Goal: Task Accomplishment & Management: Complete application form

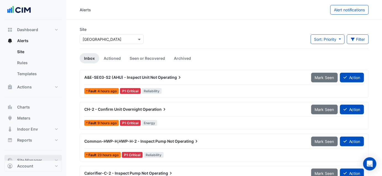
click at [34, 157] on button "Site Manager" at bounding box center [32, 160] width 57 height 11
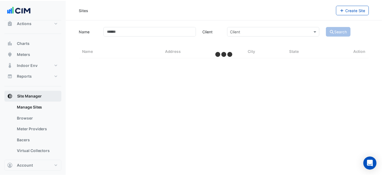
scroll to position [31, 0]
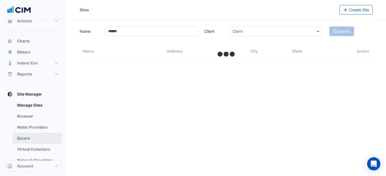
click at [27, 139] on link "Bacers" at bounding box center [37, 138] width 49 height 11
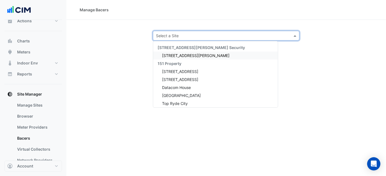
click at [179, 36] on input "text" at bounding box center [220, 36] width 129 height 6
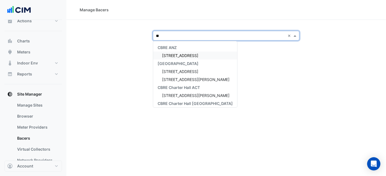
type input "*"
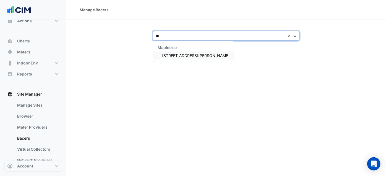
type input "*"
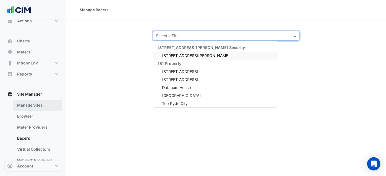
click at [28, 109] on link "Manage Sites" at bounding box center [37, 105] width 49 height 11
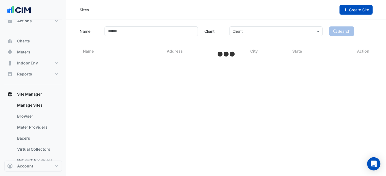
click at [344, 14] on button "Create Site" at bounding box center [355, 10] width 33 height 10
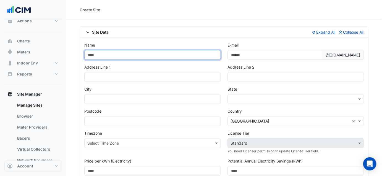
click at [132, 56] on input "Name" at bounding box center [152, 55] width 136 height 10
type input "**********"
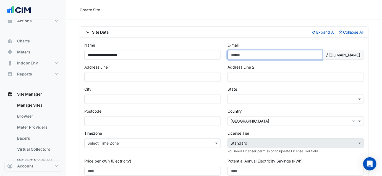
click at [240, 52] on input "E-mail" at bounding box center [274, 55] width 95 height 10
type input "******"
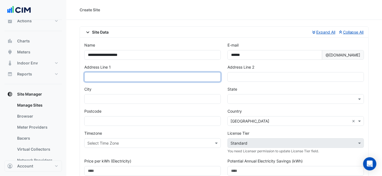
click at [143, 75] on input "text" at bounding box center [152, 77] width 136 height 10
type input "****"
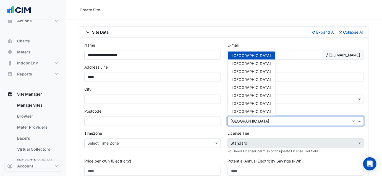
click at [230, 117] on div "× [GEOGRAPHIC_DATA] ×" at bounding box center [295, 122] width 136 height 10
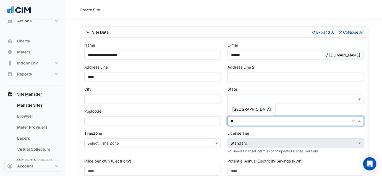
type input "***"
click at [235, 110] on span "[GEOGRAPHIC_DATA]" at bounding box center [251, 109] width 39 height 5
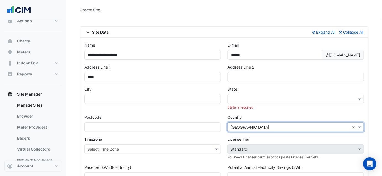
click at [234, 101] on input "text" at bounding box center [289, 100] width 119 height 6
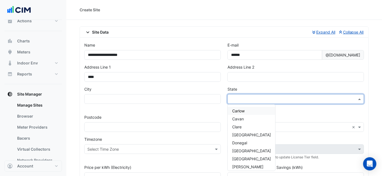
click at [273, 130] on div "× Ireland ×" at bounding box center [295, 128] width 136 height 10
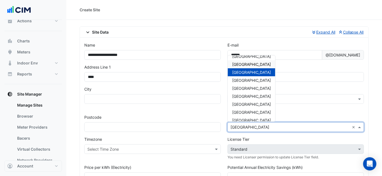
scroll to position [39, 0]
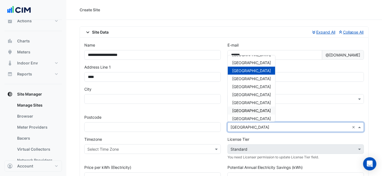
click at [244, 109] on span "[GEOGRAPHIC_DATA]" at bounding box center [251, 111] width 39 height 5
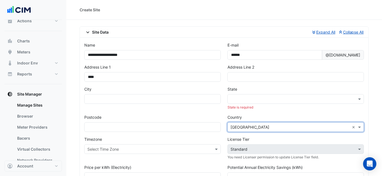
click at [234, 98] on input "text" at bounding box center [289, 100] width 119 height 6
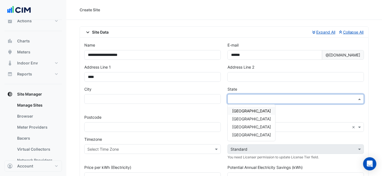
click at [239, 111] on span "[GEOGRAPHIC_DATA]" at bounding box center [251, 111] width 39 height 5
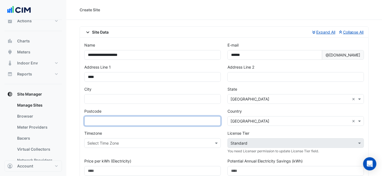
click at [99, 119] on input "text" at bounding box center [152, 122] width 136 height 10
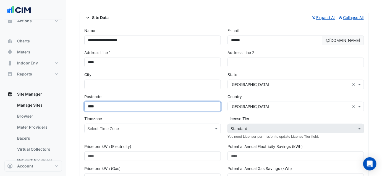
scroll to position [24, 0]
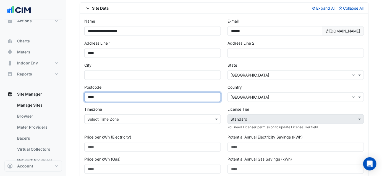
type input "****"
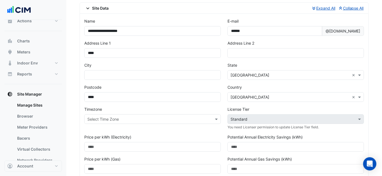
click at [108, 119] on input "text" at bounding box center [146, 120] width 119 height 6
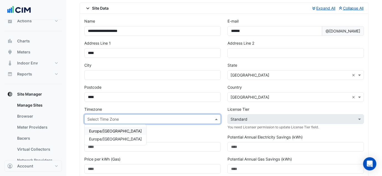
click at [100, 132] on span "Europe/[GEOGRAPHIC_DATA]" at bounding box center [115, 131] width 53 height 5
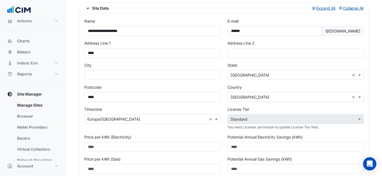
click at [101, 131] on div "Timezone Select Time Zone × [GEOGRAPHIC_DATA]/[GEOGRAPHIC_DATA] ×" at bounding box center [152, 121] width 143 height 28
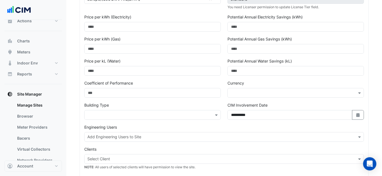
scroll to position [145, 0]
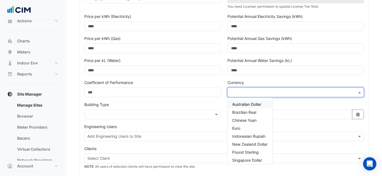
click at [255, 95] on div at bounding box center [295, 93] width 136 height 10
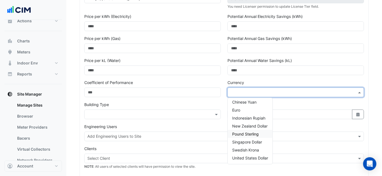
click at [248, 135] on div "Pound Sterling" at bounding box center [250, 134] width 45 height 8
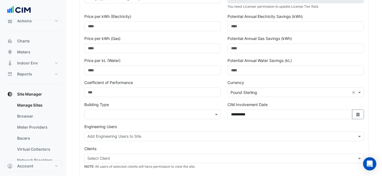
click at [220, 107] on div "Building Type" at bounding box center [152, 111] width 136 height 18
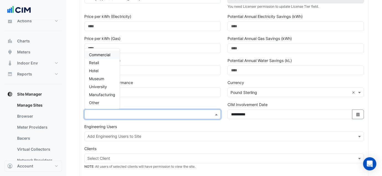
click at [203, 115] on input "text" at bounding box center [146, 115] width 119 height 6
click at [96, 55] on span "Commercial" at bounding box center [99, 54] width 21 height 5
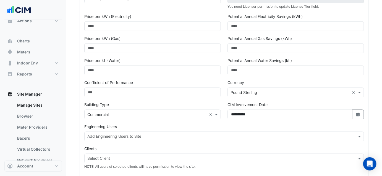
click at [78, 105] on section "**********" at bounding box center [223, 84] width 315 height 419
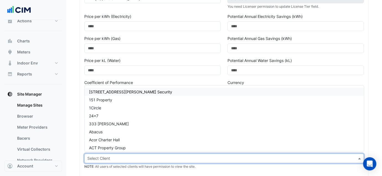
click at [108, 157] on input "text" at bounding box center [220, 160] width 267 height 6
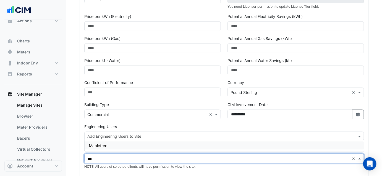
type input "****"
click at [98, 145] on span "Mapletree" at bounding box center [98, 146] width 18 height 5
click at [81, 139] on div "Engineering Users Add Engineering Users to Site" at bounding box center [224, 135] width 286 height 22
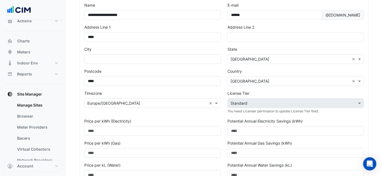
scroll to position [38, 0]
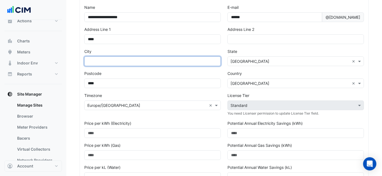
click at [159, 59] on input "text" at bounding box center [152, 62] width 136 height 10
type input "******"
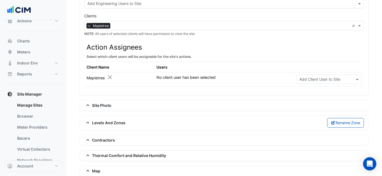
scroll to position [309, 0]
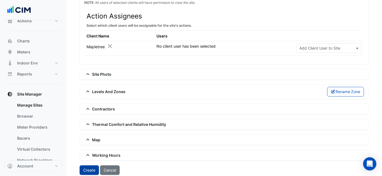
click at [84, 169] on button "Create" at bounding box center [89, 171] width 19 height 10
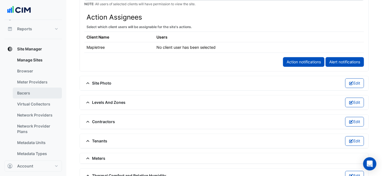
scroll to position [77, 0]
click at [29, 92] on link "Bacers" at bounding box center [37, 93] width 49 height 11
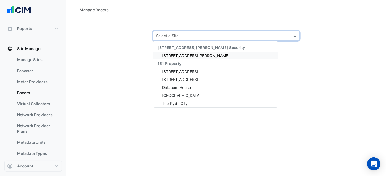
click at [267, 36] on input "text" at bounding box center [220, 36] width 129 height 6
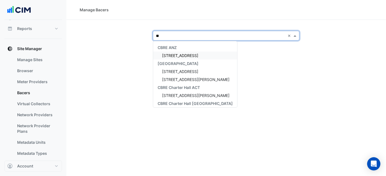
type input "***"
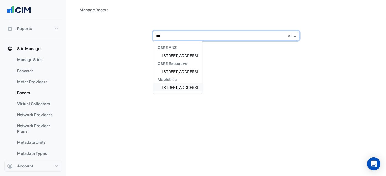
click at [196, 88] on span "[STREET_ADDRESS]" at bounding box center [180, 87] width 36 height 5
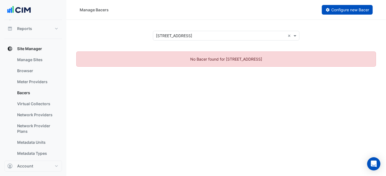
click at [358, 10] on span "Configure new Bacer" at bounding box center [350, 9] width 38 height 5
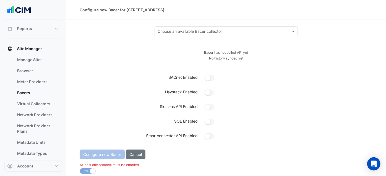
click at [240, 31] on input "text" at bounding box center [220, 32] width 126 height 6
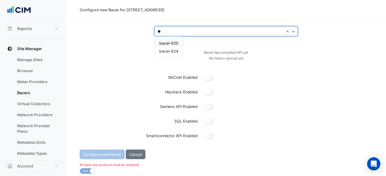
type input "***"
click at [172, 44] on span "bacer-820" at bounding box center [168, 43] width 19 height 5
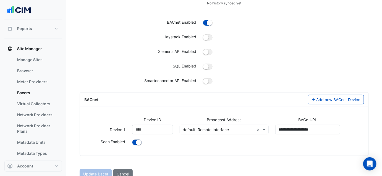
scroll to position [43, 0]
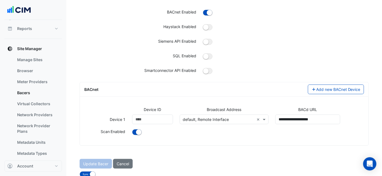
click at [220, 123] on div "Select address or add a new one default, Remote Interface ×" at bounding box center [224, 120] width 89 height 10
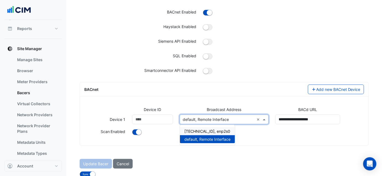
click at [212, 130] on span "[TECHNICAL_ID], enp2s0" at bounding box center [207, 131] width 46 height 5
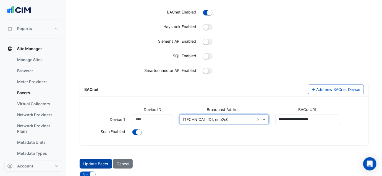
click at [97, 164] on button "Update Bacer" at bounding box center [96, 164] width 32 height 10
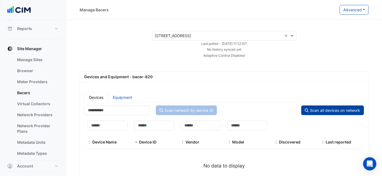
click at [319, 109] on button "Scan all devices on network" at bounding box center [332, 111] width 63 height 10
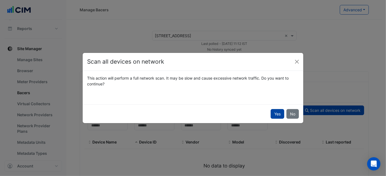
click at [275, 112] on button "Yes" at bounding box center [277, 114] width 14 height 10
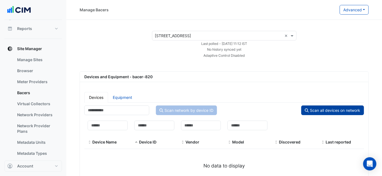
click at [347, 112] on button "Scan all devices on network" at bounding box center [332, 111] width 63 height 10
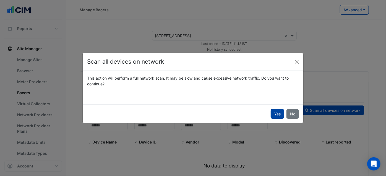
click at [275, 112] on button "Yes" at bounding box center [277, 114] width 14 height 10
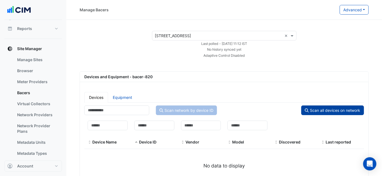
click at [321, 108] on button "Scan all devices on network" at bounding box center [332, 111] width 63 height 10
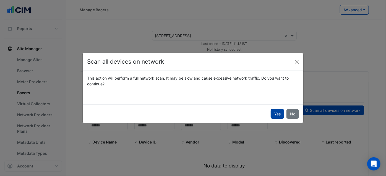
click at [273, 113] on button "Yes" at bounding box center [277, 114] width 14 height 10
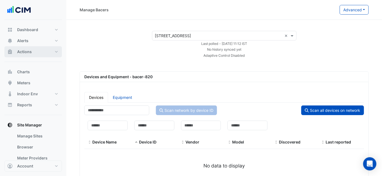
click at [38, 51] on button "Actions" at bounding box center [32, 51] width 57 height 11
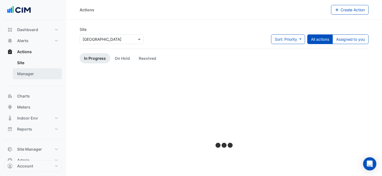
click at [44, 74] on link "Manager" at bounding box center [37, 73] width 49 height 11
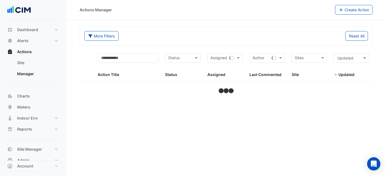
click at [316, 59] on input "text" at bounding box center [305, 59] width 23 height 6
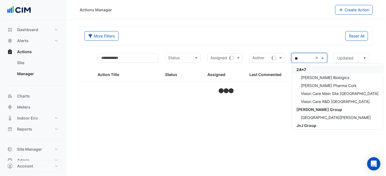
type input "***"
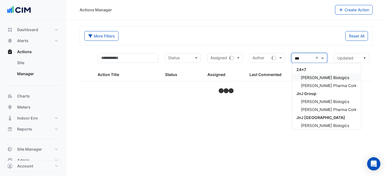
click at [328, 78] on span "[PERSON_NAME] Biologics" at bounding box center [325, 77] width 48 height 5
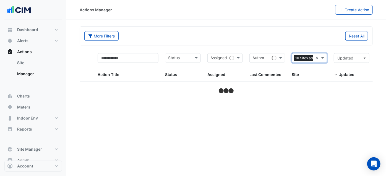
select select "***"
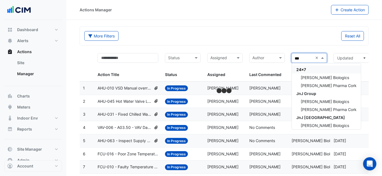
type input "****"
click at [317, 75] on span "[PERSON_NAME] Biologics" at bounding box center [325, 77] width 48 height 5
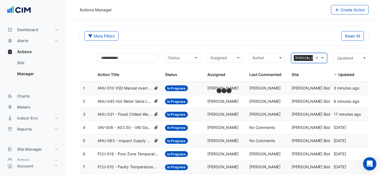
click at [245, 39] on div "Reset All" at bounding box center [295, 36] width 143 height 10
click at [103, 36] on button "More Filters" at bounding box center [101, 36] width 34 height 10
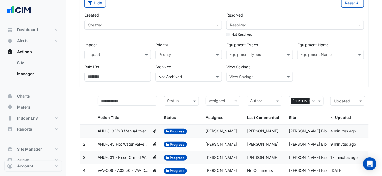
scroll to position [33, 0]
click at [304, 54] on input "text" at bounding box center [327, 55] width 54 height 6
click at [316, 68] on span "AHU-010" at bounding box center [310, 66] width 17 height 5
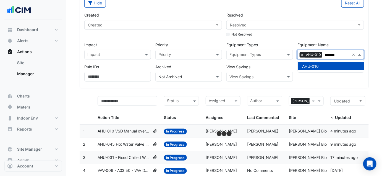
type input "*******"
click at [323, 78] on div "Created Created Resolved Resolved Not Resolved Impact Impact Priority Priority …" at bounding box center [224, 45] width 284 height 74
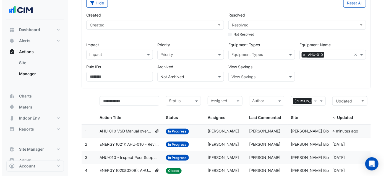
scroll to position [62, 0]
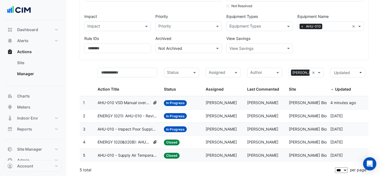
click at [144, 115] on span "ENERGY (021): AHU-010 - Review Supply Pressure Oversupply (Energy Waste)" at bounding box center [128, 116] width 60 height 6
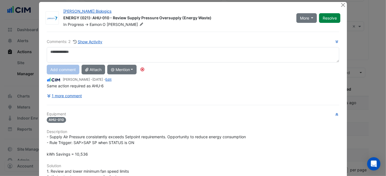
scroll to position [0, 0]
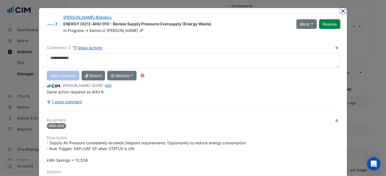
click at [340, 10] on button "Close" at bounding box center [343, 11] width 6 height 6
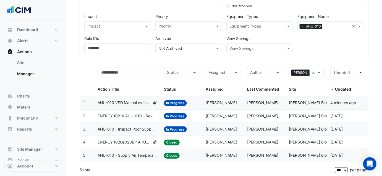
click at [138, 114] on span "ENERGY (021): AHU-010 - Review Supply Pressure Oversupply (Energy Waste)" at bounding box center [128, 116] width 60 height 6
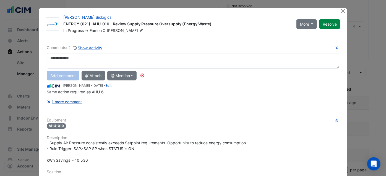
click at [66, 101] on button "1 more comment" at bounding box center [65, 102] width 36 height 10
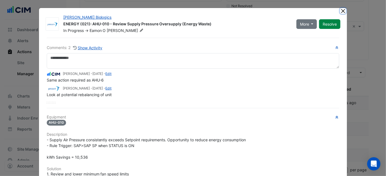
click at [340, 12] on button "Close" at bounding box center [343, 11] width 6 height 6
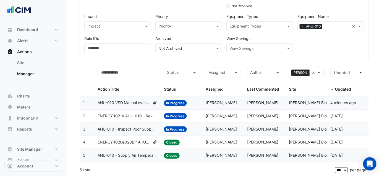
click at [321, 46] on div "Created Created Resolved Resolved Not Resolved Impact Impact Priority Priority …" at bounding box center [224, 16] width 284 height 74
click at [130, 130] on span "AHU-010 - Inspect Poor Supply Air Pressure Control" at bounding box center [128, 130] width 60 height 6
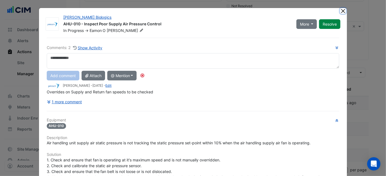
click at [342, 9] on button "Close" at bounding box center [343, 11] width 6 height 6
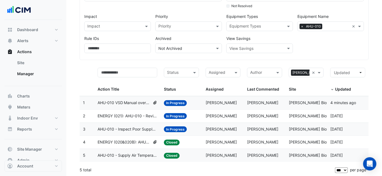
click at [342, 46] on div "Created Created Resolved Resolved Not Resolved Impact Impact Priority Priority …" at bounding box center [224, 16] width 284 height 74
click at [301, 25] on span "×" at bounding box center [301, 27] width 5 height 6
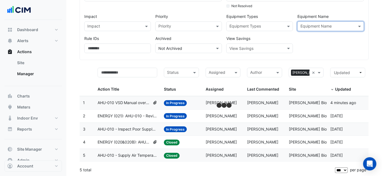
click at [306, 49] on div "Created Created Resolved Resolved Not Resolved Impact Impact Priority Priority …" at bounding box center [224, 16] width 284 height 74
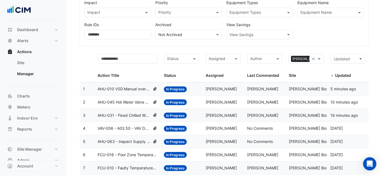
scroll to position [76, 0]
click at [139, 142] on span "AHU-063 - Inspect Supply Pressure Broken Sensor" at bounding box center [124, 142] width 53 height 6
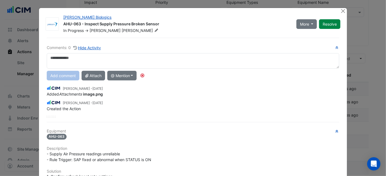
click at [344, 13] on div at bounding box center [343, 11] width 7 height 6
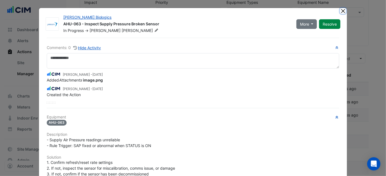
click at [342, 12] on button "Close" at bounding box center [343, 11] width 6 height 6
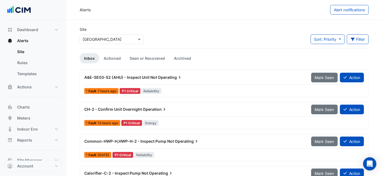
click at [212, 34] on div "Site Select a Site × [GEOGRAPHIC_DATA] Sort: Priority Priority Updated Filter T…" at bounding box center [224, 38] width 296 height 22
click at [118, 39] on input "text" at bounding box center [106, 40] width 47 height 6
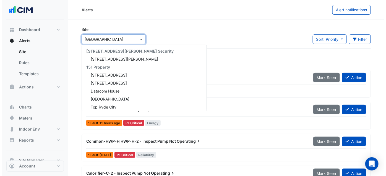
scroll to position [6466, 0]
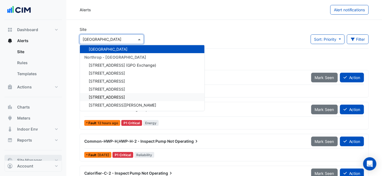
click at [51, 157] on button "Site Manager" at bounding box center [32, 160] width 57 height 11
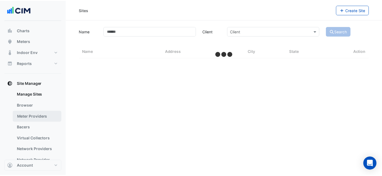
scroll to position [42, 0]
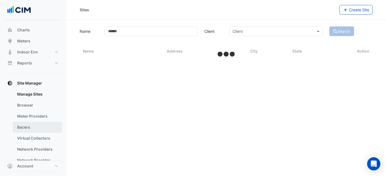
click at [37, 125] on link "Bacers" at bounding box center [37, 127] width 49 height 11
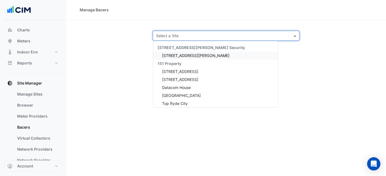
click at [194, 35] on input "text" at bounding box center [220, 36] width 129 height 6
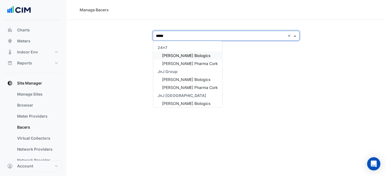
type input "******"
click at [181, 56] on span "[PERSON_NAME] Biologics" at bounding box center [186, 55] width 48 height 5
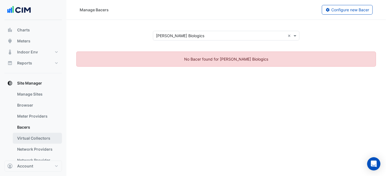
click at [29, 141] on link "Virtual Collectors" at bounding box center [37, 138] width 49 height 11
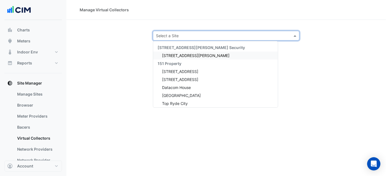
click at [201, 35] on input "text" at bounding box center [220, 36] width 129 height 6
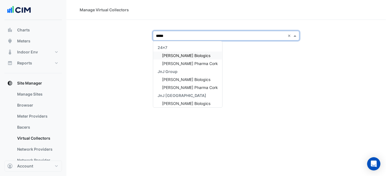
type input "******"
click at [185, 53] on span "[PERSON_NAME] Biologics" at bounding box center [186, 55] width 48 height 5
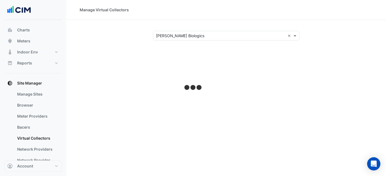
select select "***"
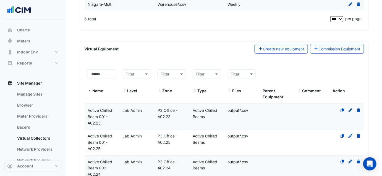
scroll to position [165, 0]
click at [95, 74] on input at bounding box center [102, 74] width 28 height 10
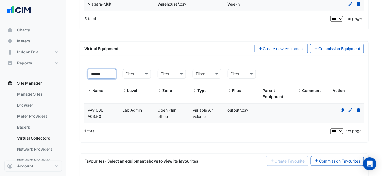
type input "******"
click at [98, 113] on div "VAV-006 - A03.50" at bounding box center [101, 113] width 35 height 13
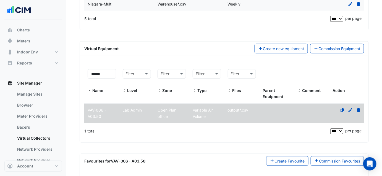
scroll to position [188, 0]
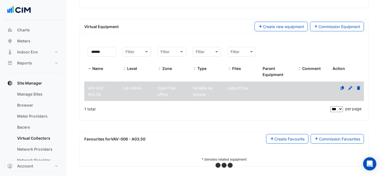
select select "***"
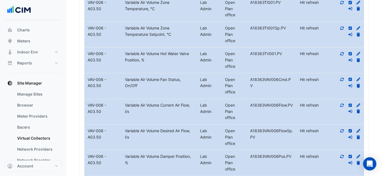
scroll to position [394, 0]
